Goal: Task Accomplishment & Management: Manage account settings

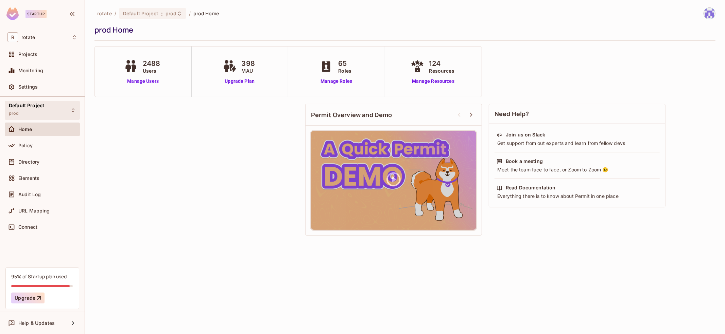
click at [39, 108] on span "Default Project" at bounding box center [26, 105] width 35 height 5
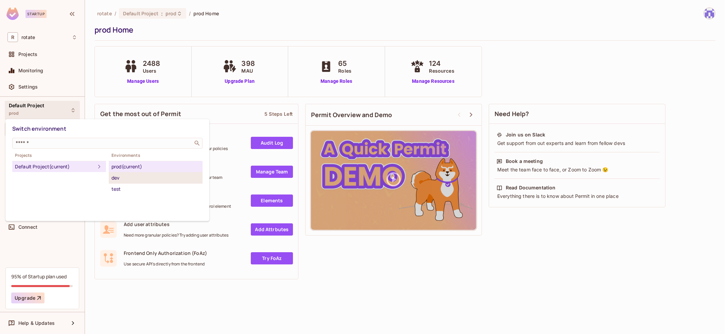
click at [125, 179] on div "dev" at bounding box center [155, 178] width 88 height 8
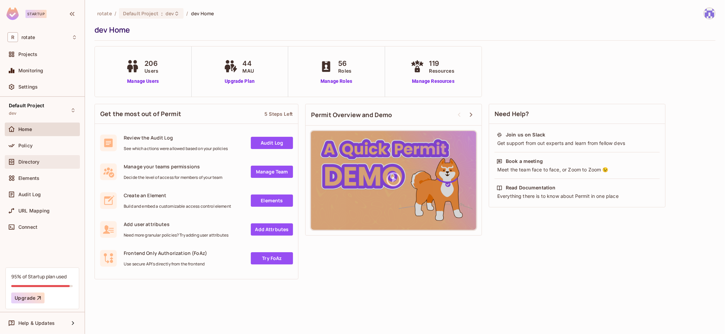
click at [37, 162] on span "Directory" at bounding box center [28, 161] width 21 height 5
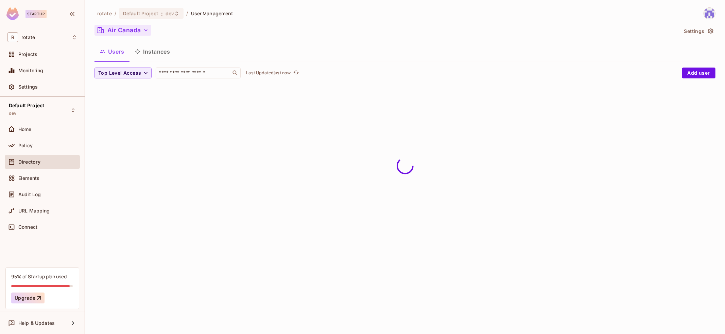
click at [139, 32] on button "Air Canada" at bounding box center [122, 30] width 57 height 11
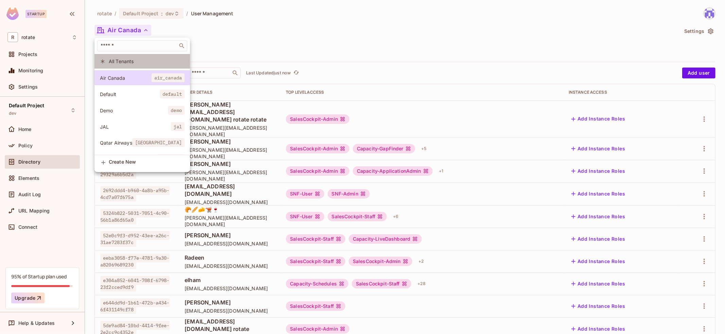
click at [133, 66] on li "All Tenants" at bounding box center [142, 61] width 96 height 15
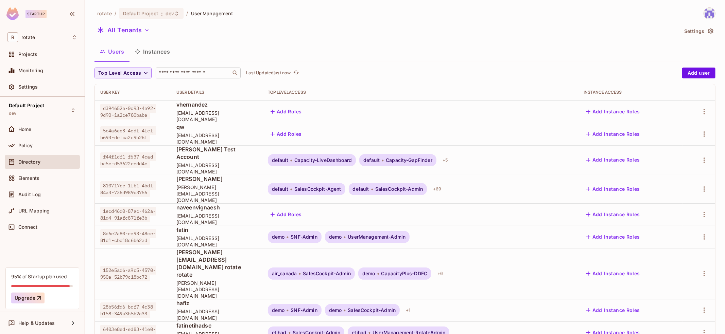
click at [186, 73] on input "text" at bounding box center [193, 73] width 71 height 7
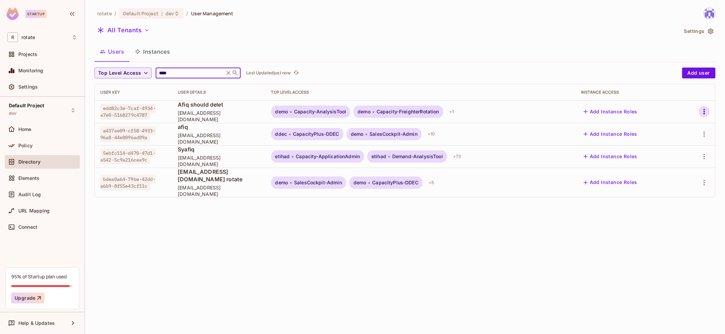
type input "****"
click at [709, 110] on button "button" at bounding box center [704, 111] width 11 height 11
click at [669, 140] on div "Top Level Roles" at bounding box center [679, 142] width 37 height 7
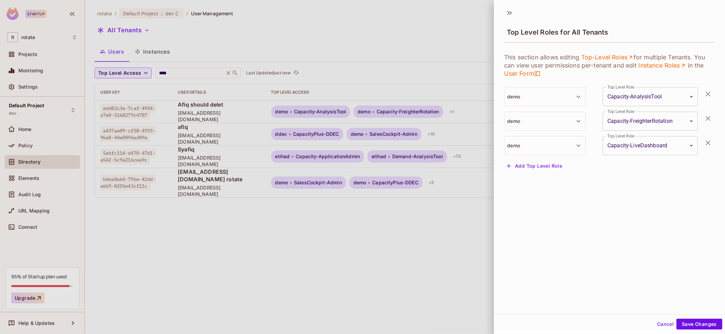
click at [421, 261] on div at bounding box center [362, 167] width 725 height 334
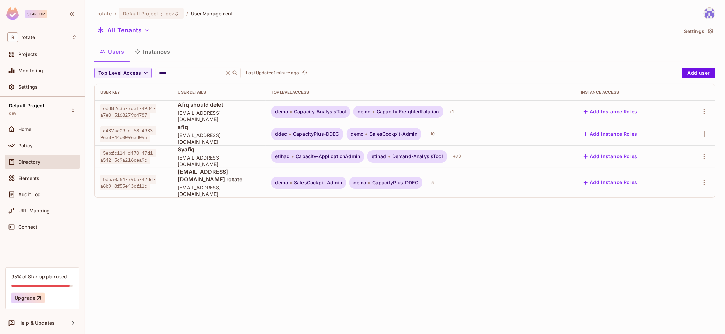
click at [373, 45] on div "Users Instances" at bounding box center [404, 51] width 621 height 17
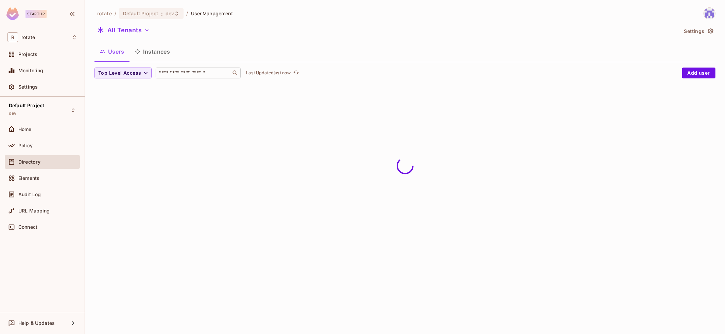
click at [193, 76] on input "text" at bounding box center [193, 73] width 71 height 7
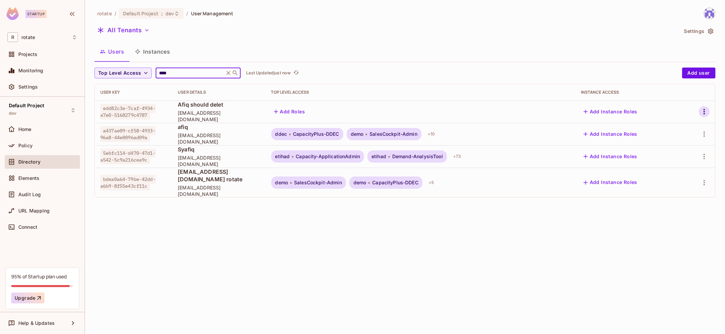
type input "****"
click at [703, 116] on button "button" at bounding box center [704, 111] width 11 height 11
click at [278, 288] on div at bounding box center [362, 167] width 725 height 334
drag, startPoint x: 102, startPoint y: 107, endPoint x: 151, endPoint y: 116, distance: 48.9
click at [151, 116] on span "edd82c3e-7caf-4934-a7e0-5168279c4787" at bounding box center [127, 112] width 55 height 16
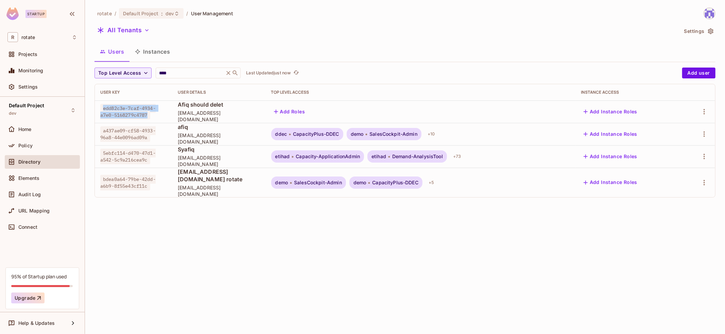
copy span "edd82c3e-7caf-4934-a7e0-5168279c4787"
click at [393, 248] on div "rotate / Default Project : dev / User Management All Tenants Settings Users Ins…" at bounding box center [405, 167] width 640 height 334
click at [704, 108] on icon "button" at bounding box center [704, 112] width 8 height 8
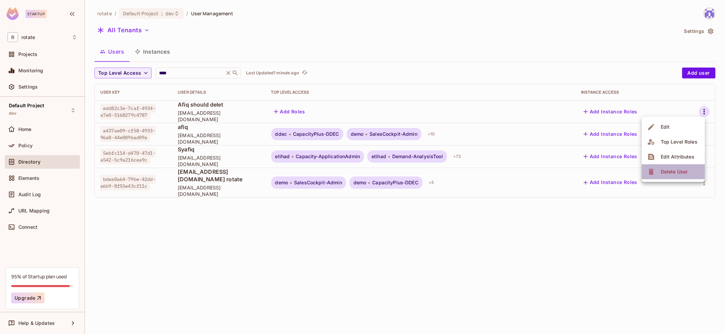
click at [673, 177] on span "Delete User" at bounding box center [674, 172] width 31 height 11
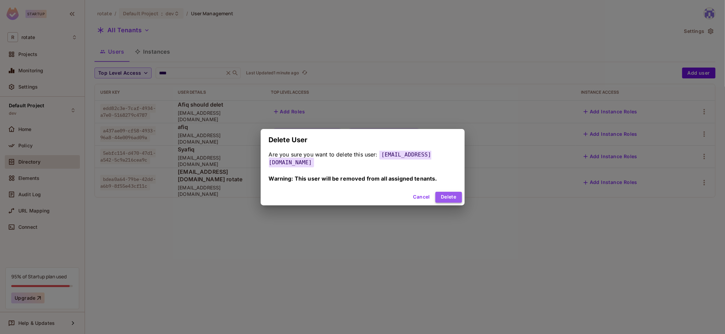
click at [441, 194] on button "Delete" at bounding box center [448, 197] width 26 height 11
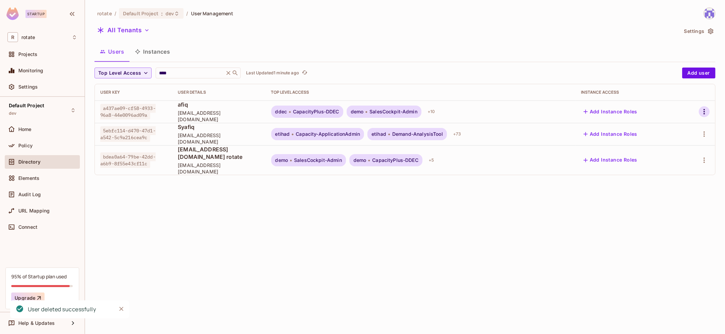
click at [705, 109] on icon "button" at bounding box center [704, 111] width 1 height 5
click at [680, 178] on li "Delete User" at bounding box center [673, 171] width 63 height 15
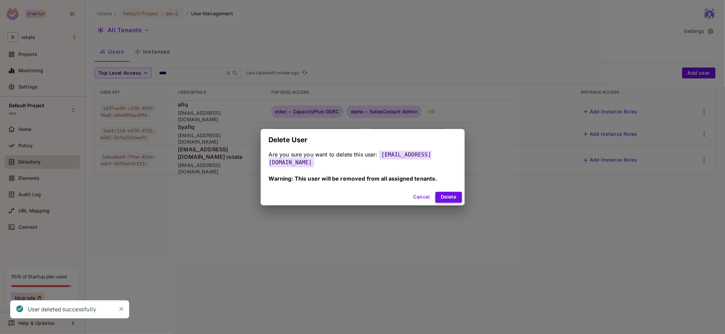
click at [438, 195] on button "Delete" at bounding box center [448, 197] width 26 height 11
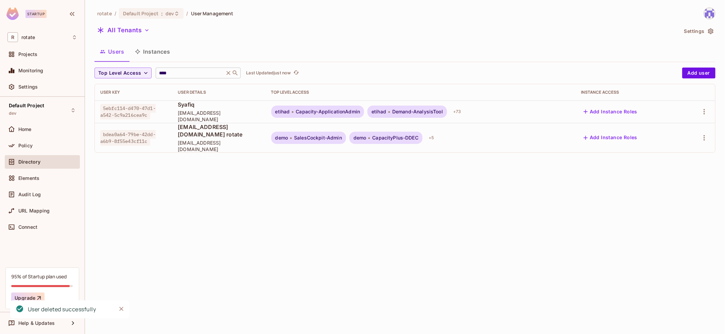
click at [200, 75] on input "****" at bounding box center [190, 73] width 65 height 7
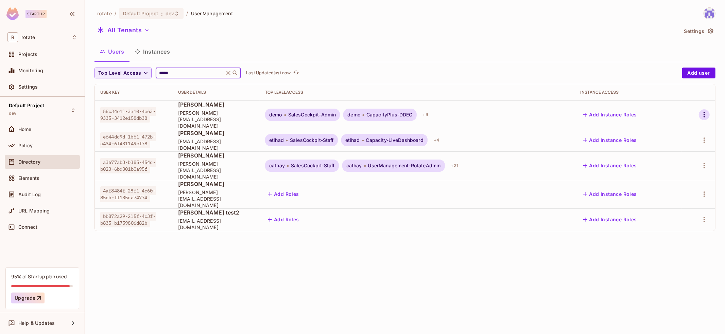
type input "*****"
click at [702, 111] on icon "button" at bounding box center [704, 115] width 8 height 8
click at [664, 169] on div "Delete User" at bounding box center [674, 172] width 27 height 7
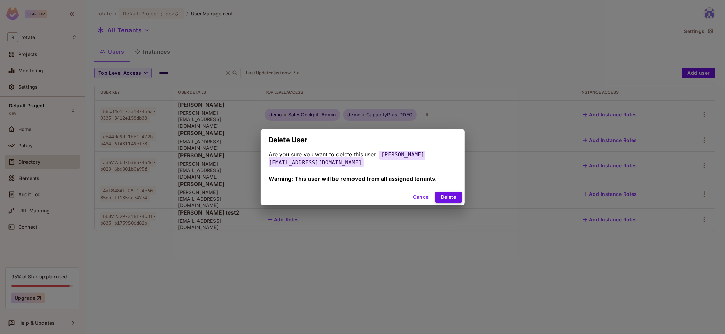
click at [446, 192] on button "Delete" at bounding box center [448, 197] width 26 height 11
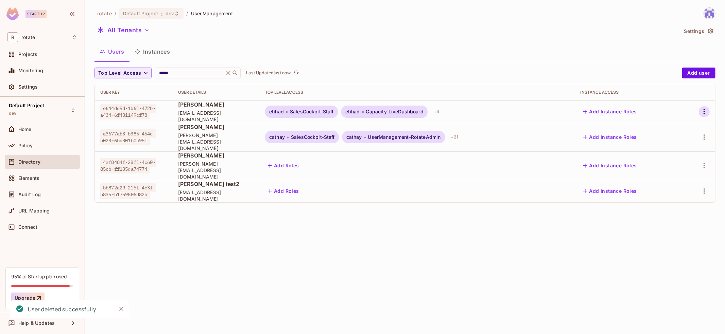
click at [706, 111] on icon "button" at bounding box center [704, 112] width 8 height 8
click at [670, 168] on span "Delete User" at bounding box center [674, 172] width 31 height 11
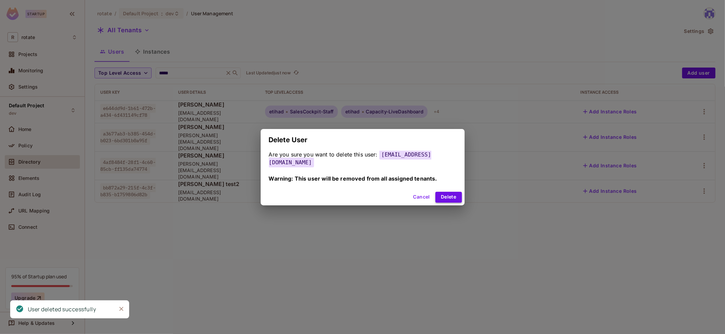
click at [440, 194] on button "Delete" at bounding box center [448, 197] width 26 height 11
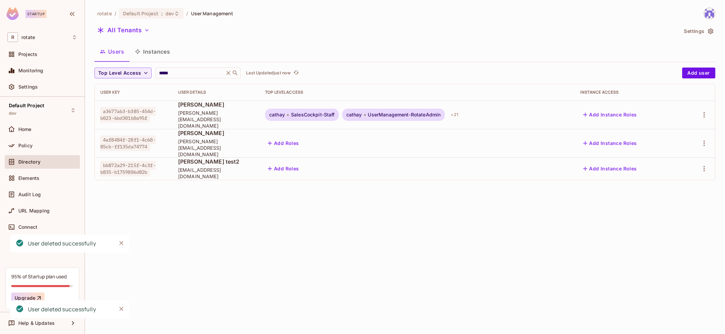
click at [709, 116] on div at bounding box center [698, 114] width 22 height 11
click at [706, 112] on icon "button" at bounding box center [704, 115] width 8 height 8
click at [669, 168] on span "Delete User" at bounding box center [674, 172] width 31 height 11
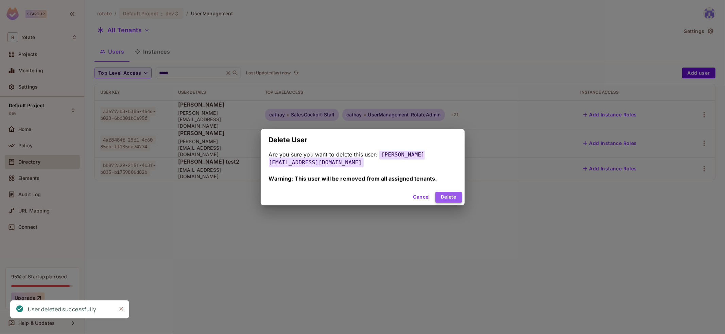
click at [451, 197] on button "Delete" at bounding box center [448, 197] width 26 height 11
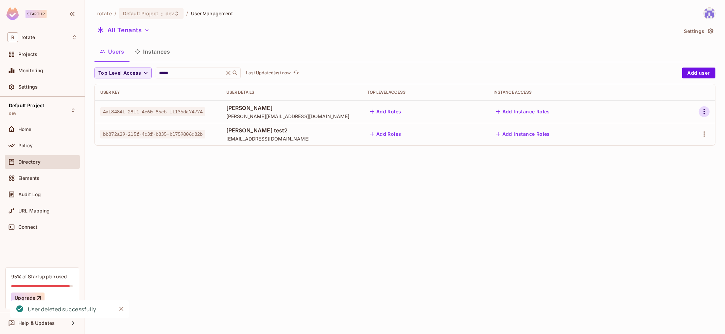
click at [705, 112] on icon "button" at bounding box center [704, 112] width 8 height 8
click at [660, 177] on span "Delete User" at bounding box center [674, 172] width 31 height 11
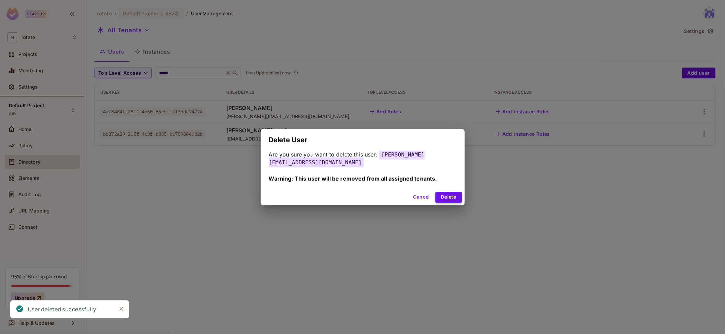
click at [443, 193] on button "Delete" at bounding box center [448, 197] width 26 height 11
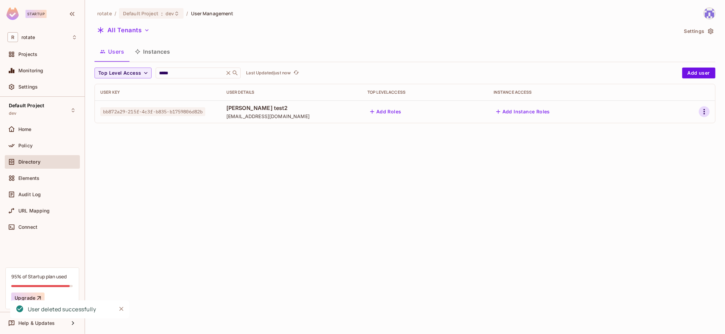
click at [705, 110] on icon "button" at bounding box center [704, 112] width 8 height 8
click at [648, 172] on icon at bounding box center [651, 172] width 8 height 8
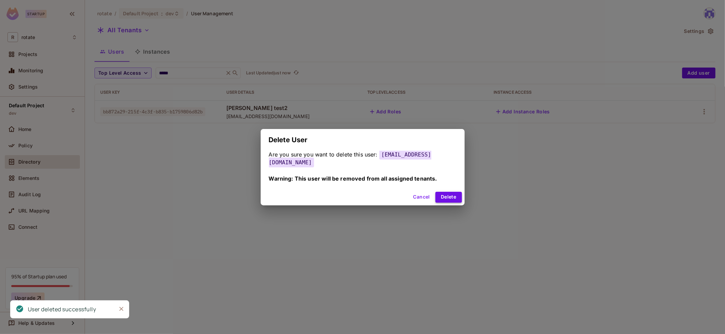
click at [454, 201] on button "Delete" at bounding box center [448, 197] width 26 height 11
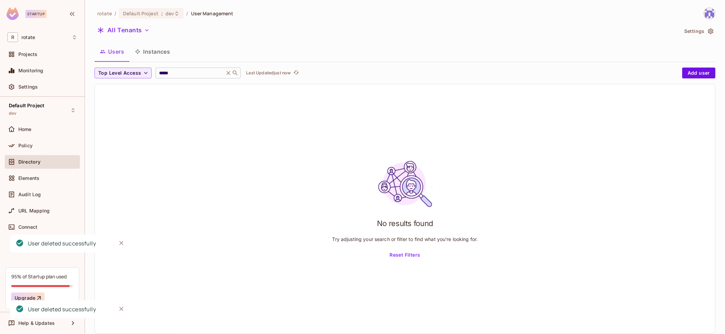
click at [188, 75] on input "*****" at bounding box center [190, 73] width 65 height 7
